Goal: Check status

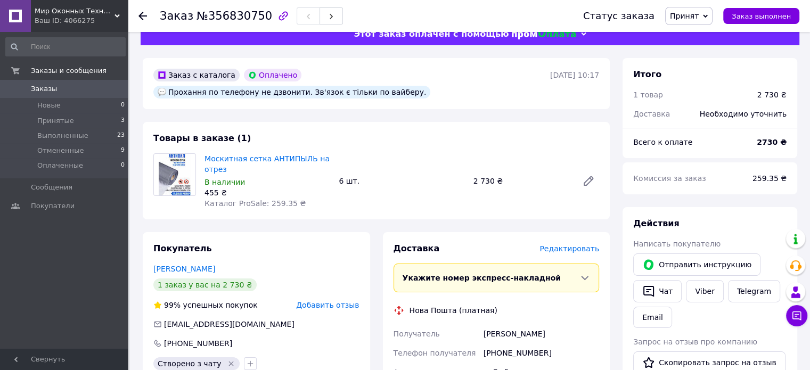
scroll to position [53, 0]
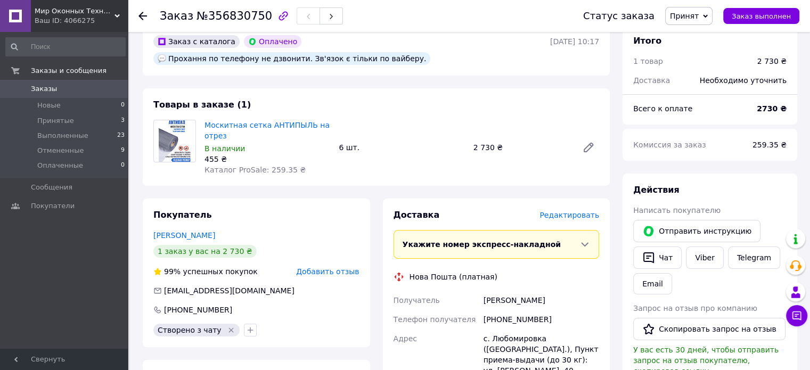
drag, startPoint x: 484, startPoint y: 282, endPoint x: 559, endPoint y: 289, distance: 74.8
click at [511, 291] on div "[PERSON_NAME]" at bounding box center [541, 300] width 120 height 19
copy div "[PERSON_NAME]"
drag, startPoint x: 497, startPoint y: 302, endPoint x: 549, endPoint y: 307, distance: 52.9
click at [511, 310] on div "[PHONE_NUMBER]" at bounding box center [541, 319] width 120 height 19
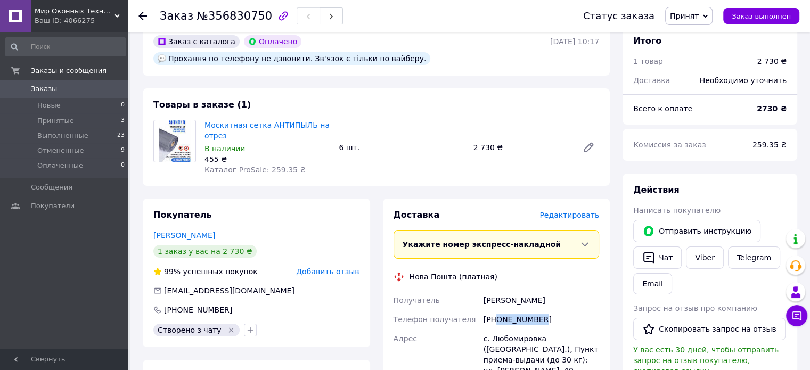
copy div "0503115086"
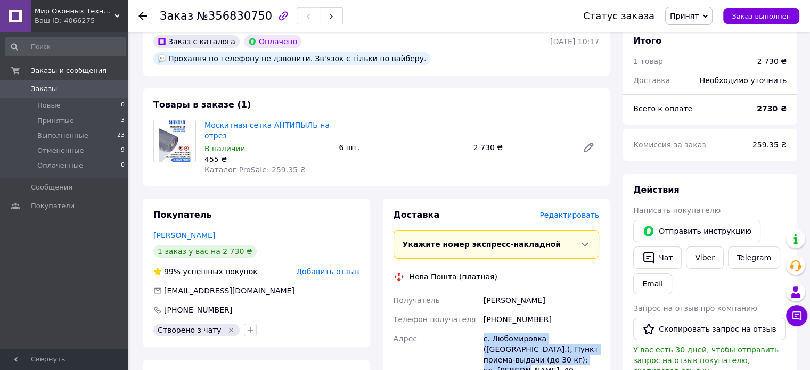
drag, startPoint x: 483, startPoint y: 324, endPoint x: 547, endPoint y: 342, distance: 66.5
click at [511, 343] on div "с. Любомировка ([GEOGRAPHIC_DATA].), Пункт приема-выдачи (до 30 кг): ул. [PERSO…" at bounding box center [541, 354] width 120 height 51
copy div "с. Любомировка ([GEOGRAPHIC_DATA].), Пункт приема-выдачи (до 30 кг): ул. [PERSO…"
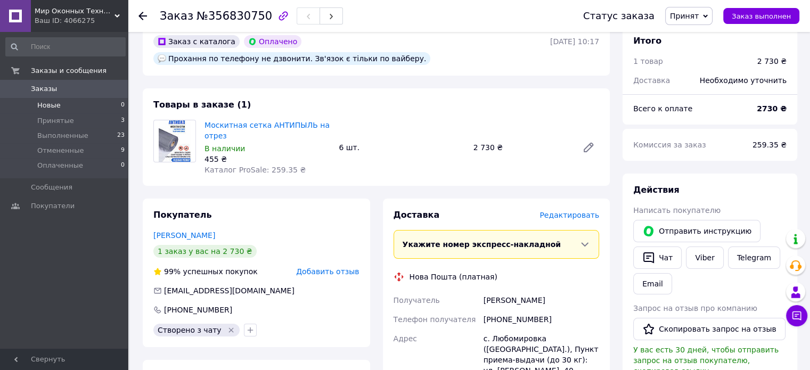
click at [62, 105] on li "Новые 0" at bounding box center [65, 105] width 131 height 15
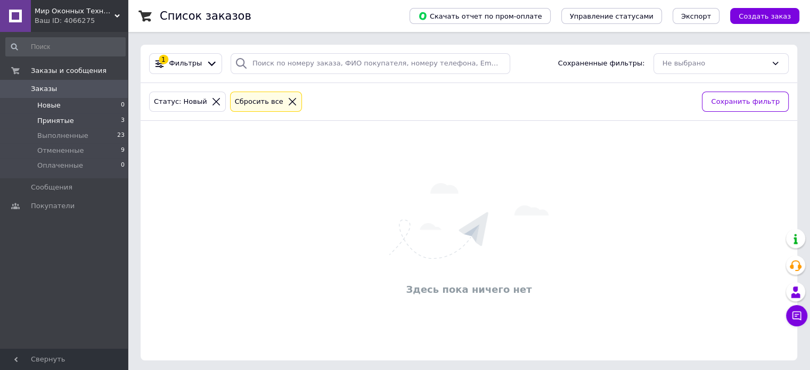
click at [54, 123] on span "Принятые" at bounding box center [55, 121] width 37 height 10
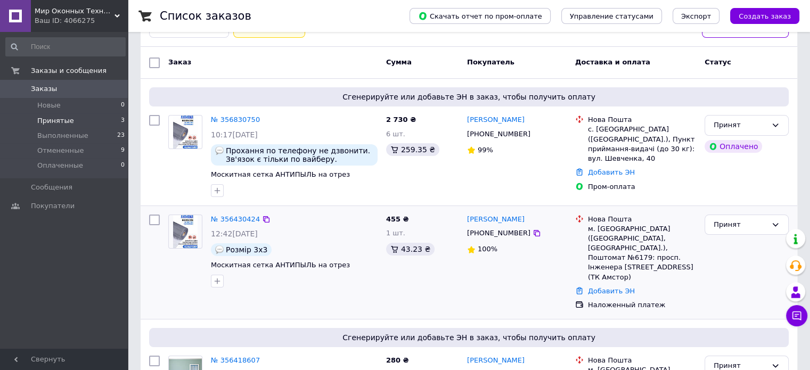
scroll to position [106, 0]
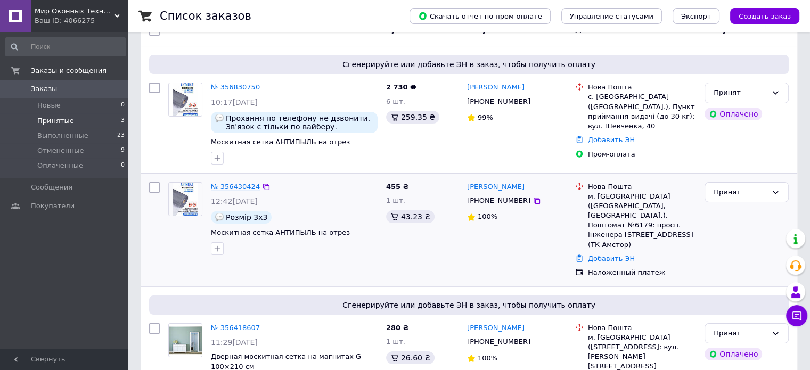
click at [234, 185] on link "№ 356430424" at bounding box center [235, 187] width 49 height 8
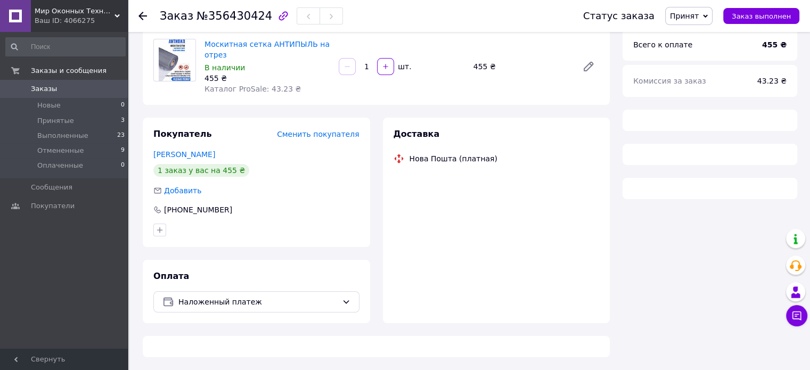
scroll to position [106, 0]
